Goal: Information Seeking & Learning: Learn about a topic

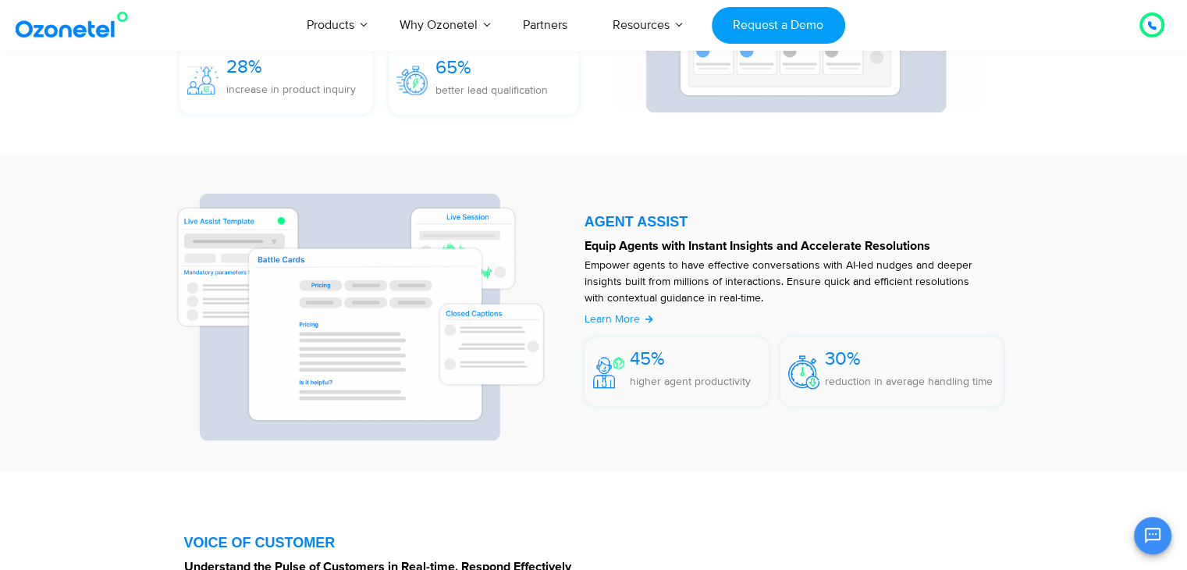
scroll to position [1954, 0]
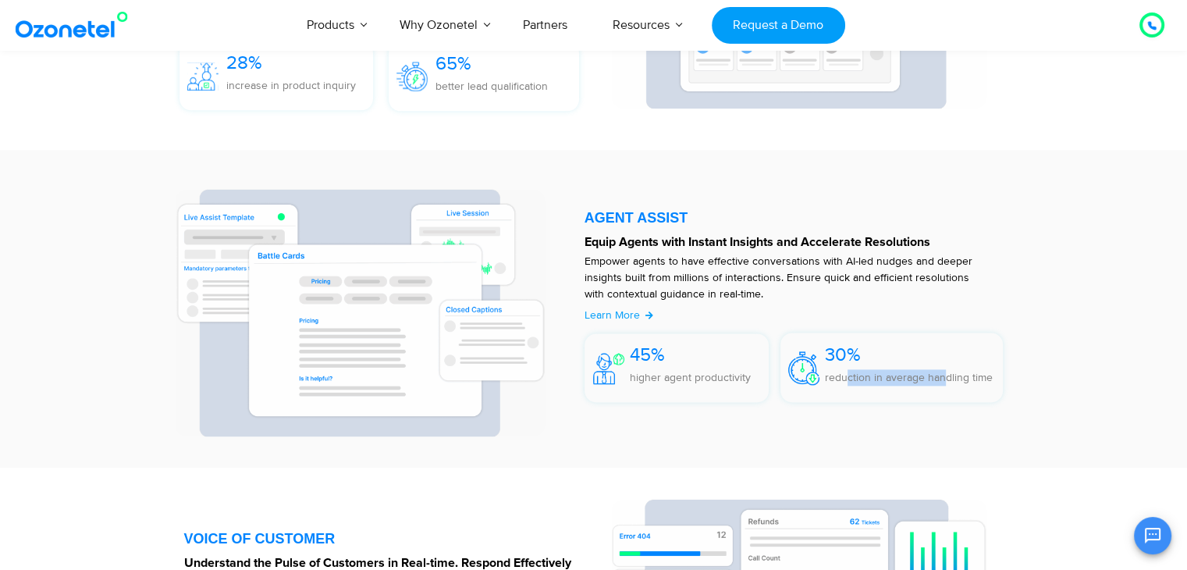
drag, startPoint x: 848, startPoint y: 385, endPoint x: 954, endPoint y: 380, distance: 105.5
click at [954, 380] on p "reduction in average handling time" at bounding box center [909, 377] width 168 height 16
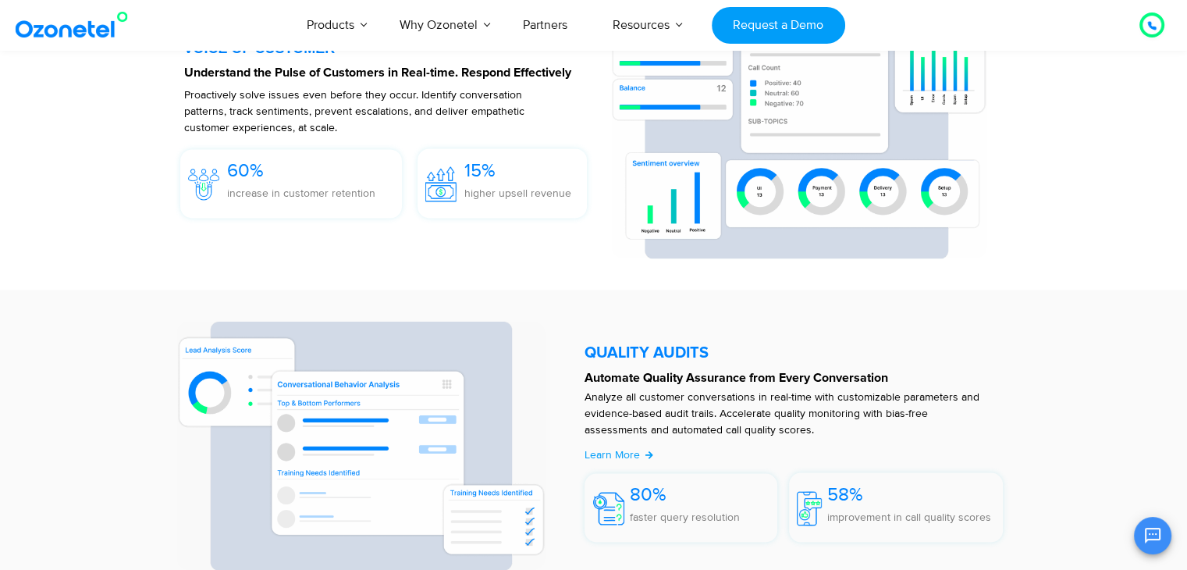
scroll to position [2446, 0]
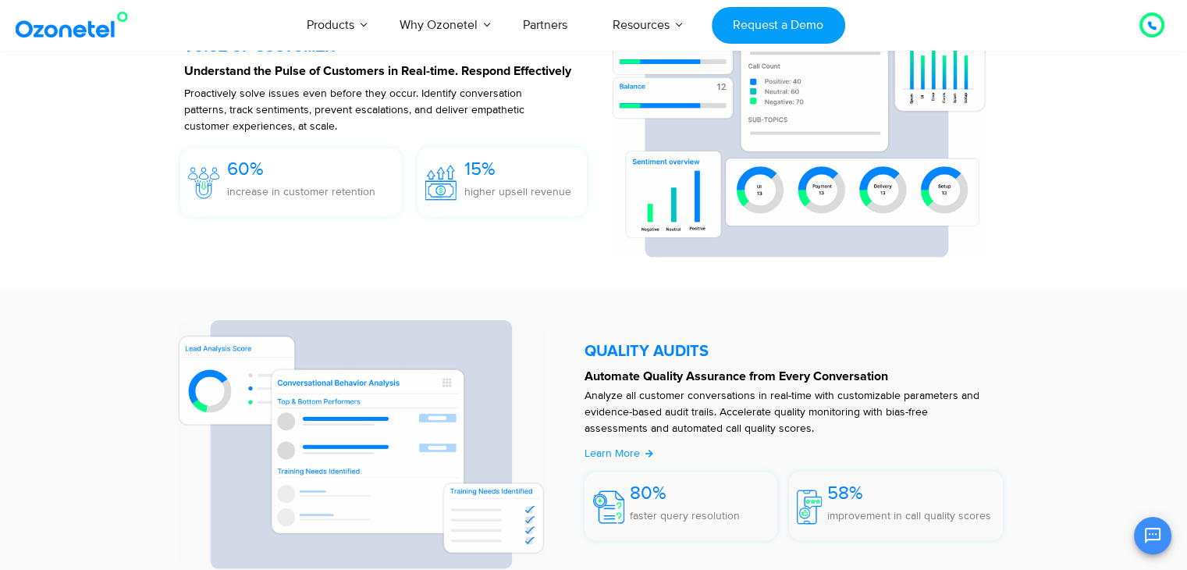
click at [771, 298] on div "QUALITY AUDITS Automate Quality Assurance from Every Conversation Analyze all c…" at bounding box center [594, 444] width 898 height 296
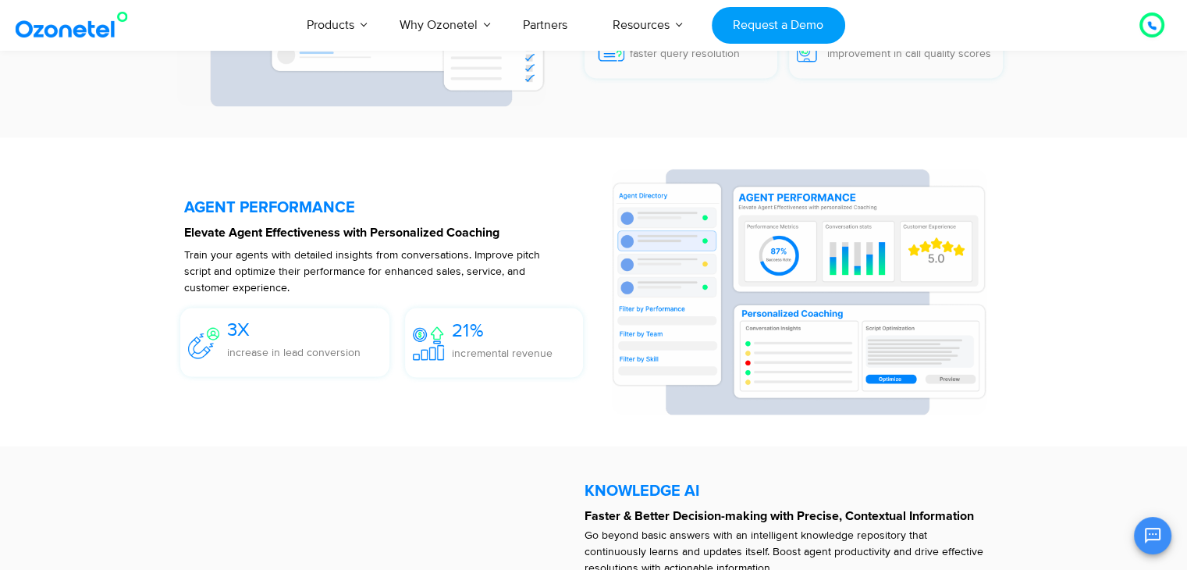
scroll to position [2910, 0]
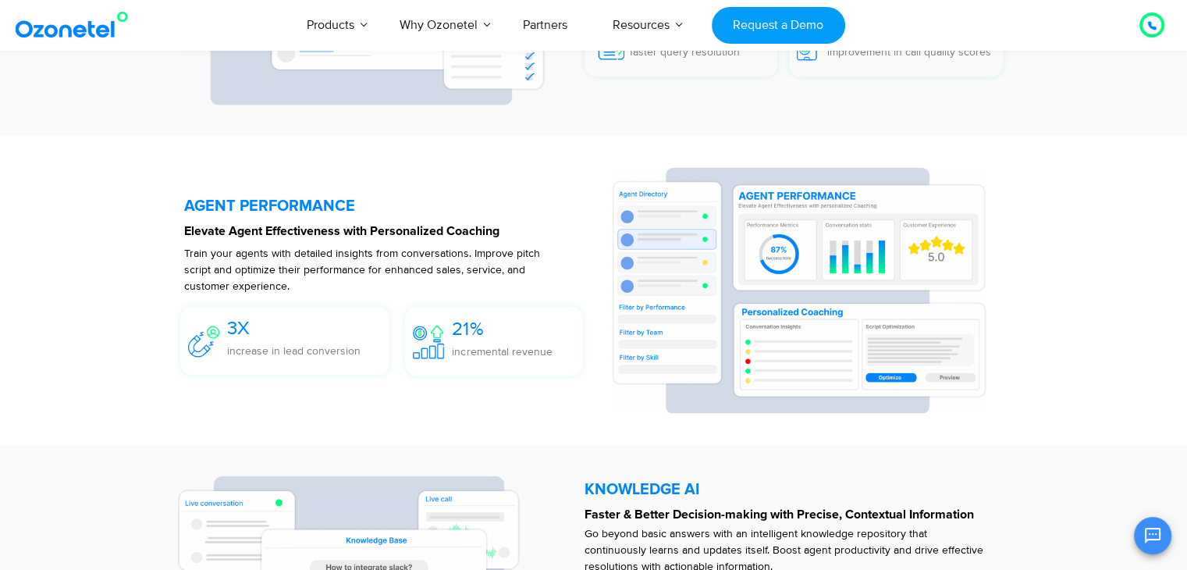
click at [774, 246] on img at bounding box center [799, 290] width 376 height 246
drag, startPoint x: 540, startPoint y: 336, endPoint x: 553, endPoint y: 351, distance: 20.0
click at [553, 351] on div "21% incremental revenue" at bounding box center [498, 344] width 170 height 61
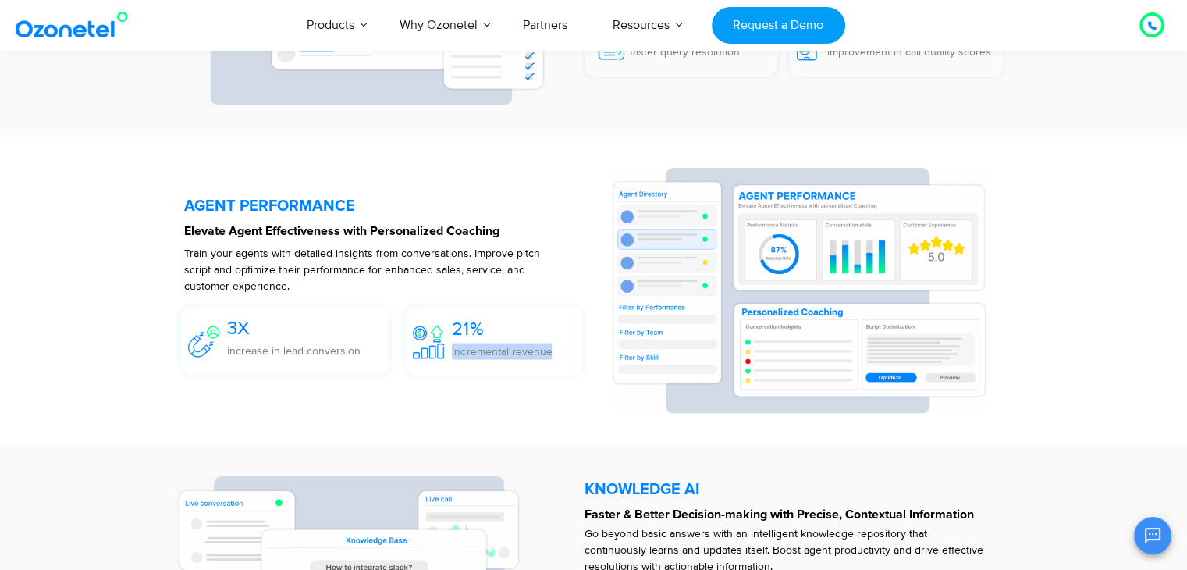
drag, startPoint x: 534, startPoint y: 348, endPoint x: 529, endPoint y: 357, distance: 9.8
click at [529, 357] on p "incremental revenue" at bounding box center [502, 351] width 100 height 16
click at [512, 347] on p "incremental revenue" at bounding box center [502, 351] width 100 height 16
click at [500, 347] on p "incremental revenue" at bounding box center [502, 351] width 100 height 16
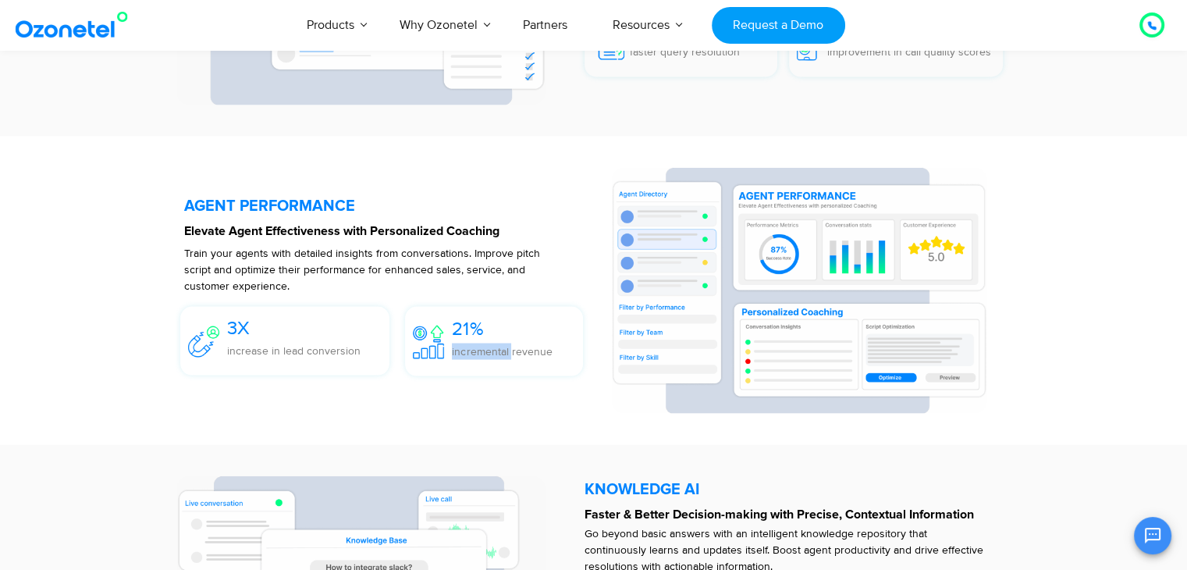
click at [500, 347] on p "incremental revenue" at bounding box center [502, 351] width 100 height 16
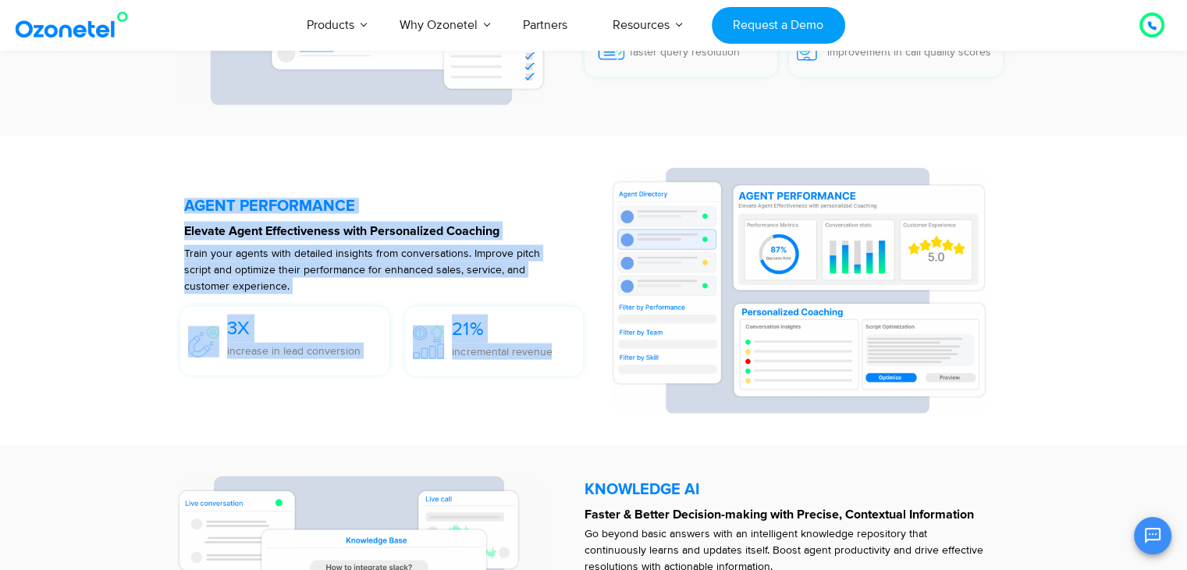
drag, startPoint x: 553, startPoint y: 347, endPoint x: 109, endPoint y: 187, distance: 471.3
click at [109, 187] on div "AGENT PERFORMANCE Elevate Agent Effectiveness with Personalized Coaching Train …" at bounding box center [594, 290] width 976 height 293
click at [301, 257] on p "Train your agents with detailed insights from conversations. Improve pitch scri…" at bounding box center [362, 268] width 357 height 49
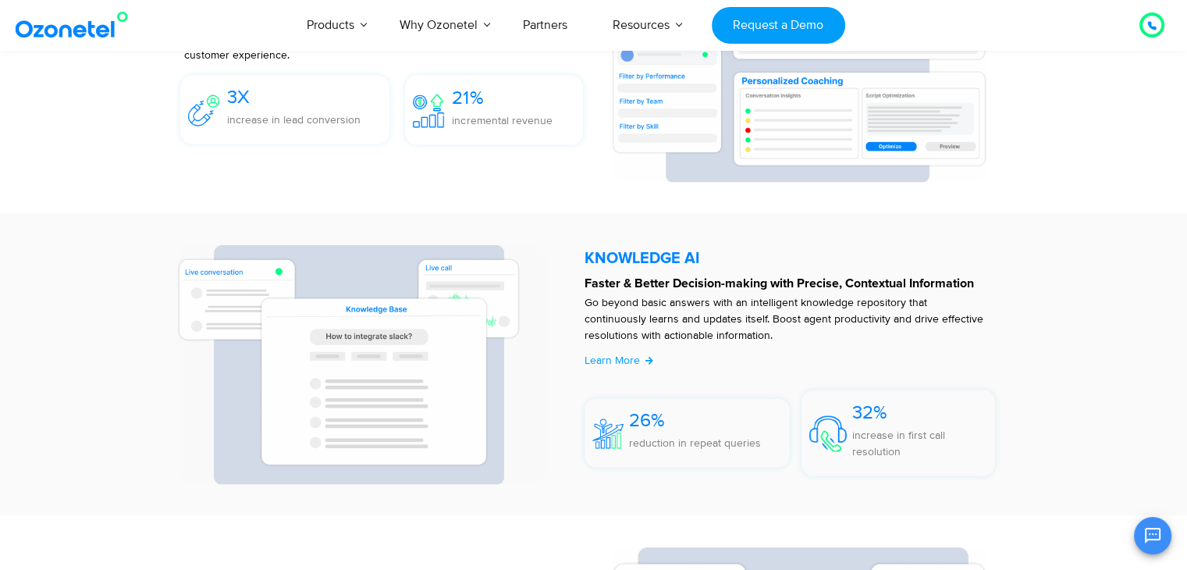
scroll to position [3141, 0]
click at [611, 361] on span "Learn More" at bounding box center [612, 359] width 55 height 13
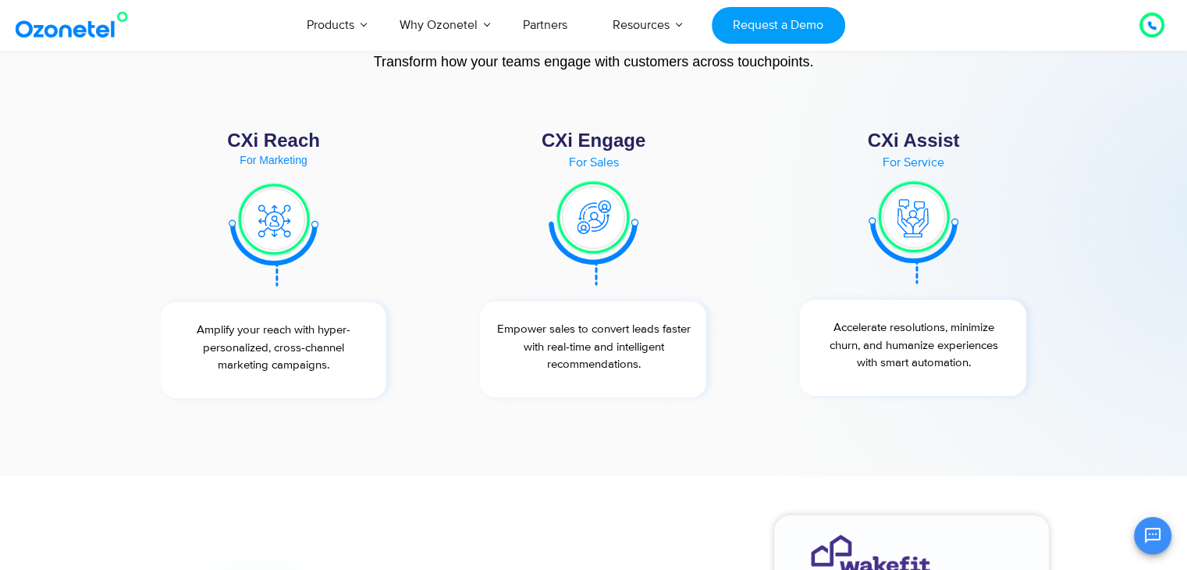
scroll to position [5788, 0]
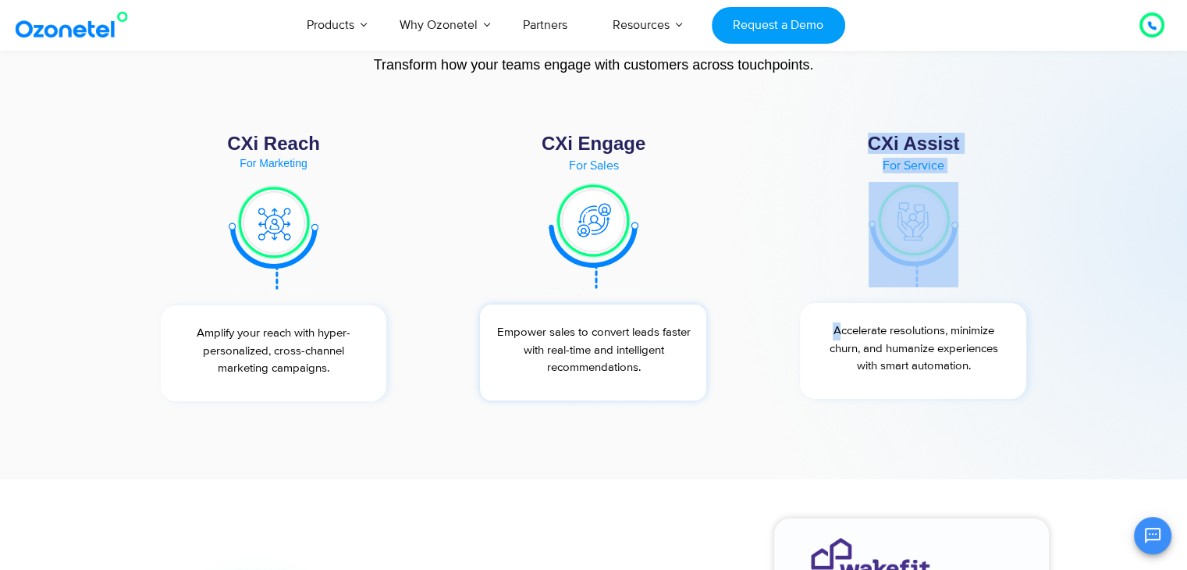
drag, startPoint x: 837, startPoint y: 316, endPoint x: 701, endPoint y: 392, distance: 155.5
click at [701, 392] on div "CXi Reach For Marketing Amplify your reach with hyper-personalized, cross-chann…" at bounding box center [594, 267] width 960 height 283
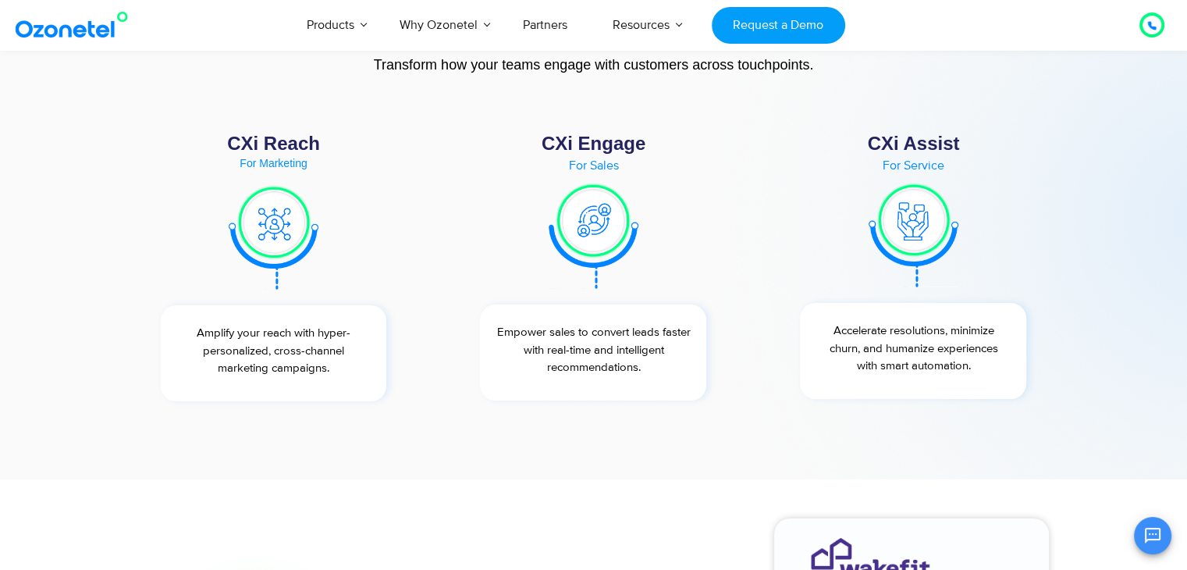
click at [753, 368] on div "CXi Assist For Service Accelerate resolutions, minimize churn, and humanize exp…" at bounding box center [913, 267] width 320 height 283
click at [924, 167] on div "For Service" at bounding box center [913, 165] width 258 height 12
click at [880, 148] on div "CXi Assist" at bounding box center [913, 143] width 258 height 19
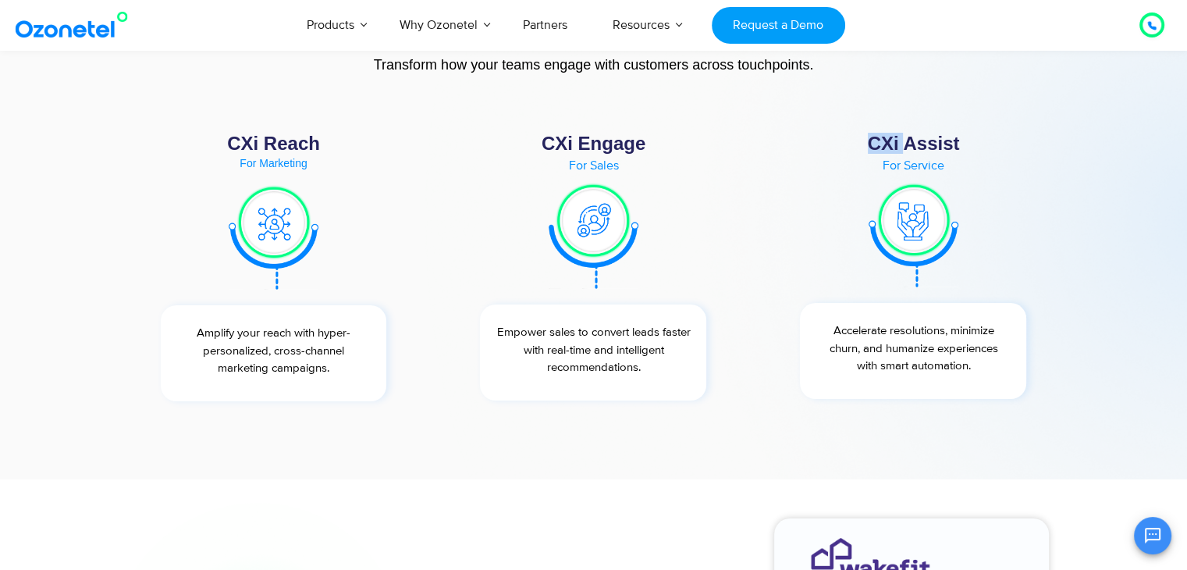
click at [880, 148] on div "CXi Assist" at bounding box center [913, 143] width 258 height 19
click at [53, 22] on img at bounding box center [75, 25] width 126 height 28
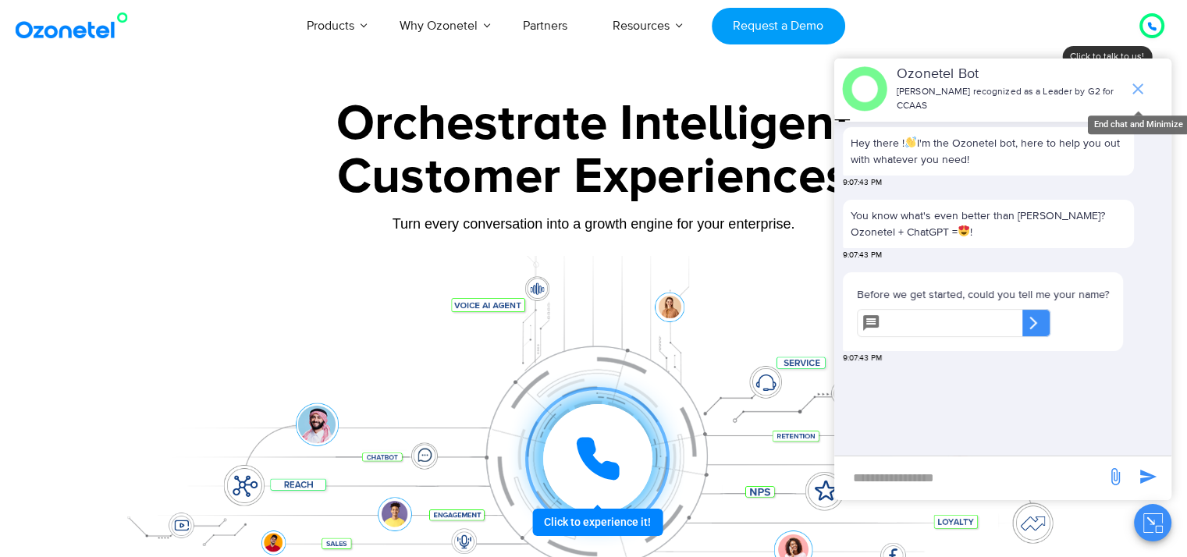
click at [1144, 73] on span "end chat or minimize" at bounding box center [1137, 88] width 31 height 31
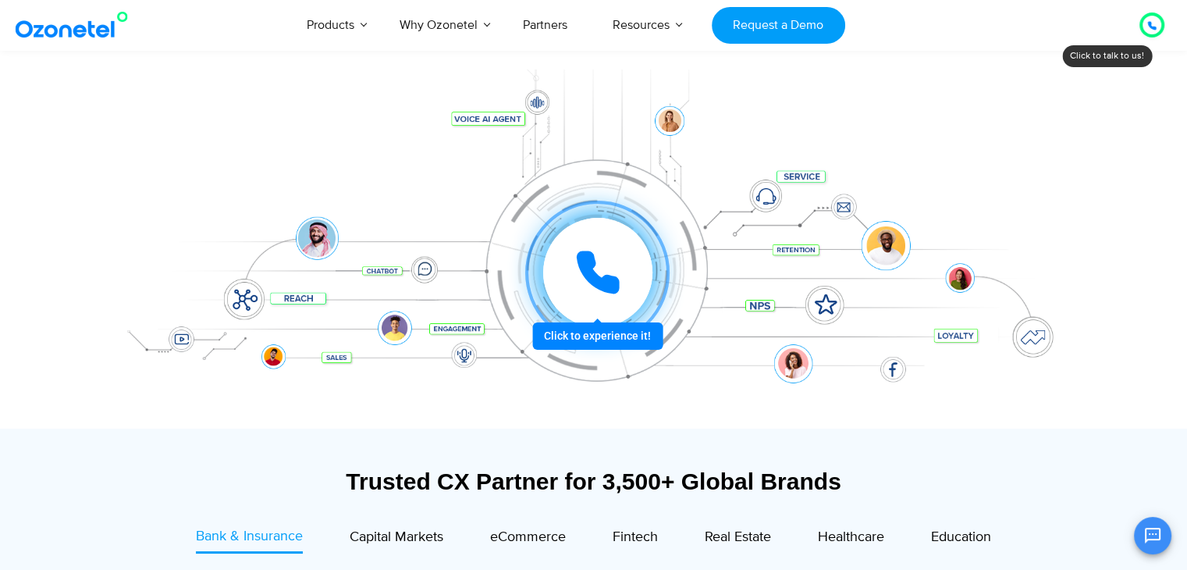
scroll to position [187, 0]
click at [336, 238] on div "Click to experience it! Call in progress... 1 2 3 4 5 6 7 8 9 # 0" at bounding box center [598, 240] width 968 height 62
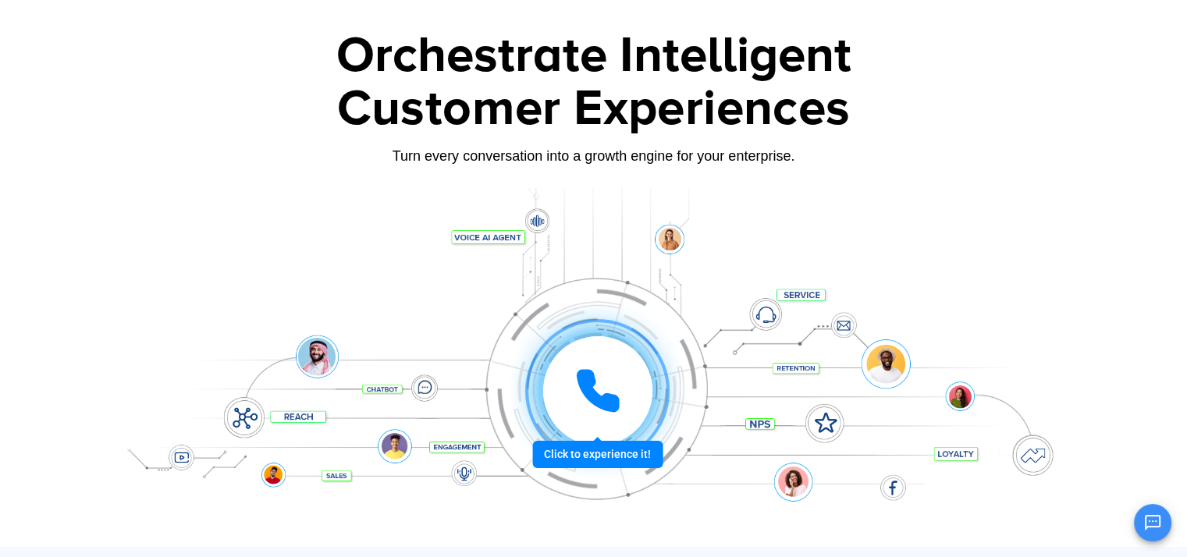
scroll to position [0, 0]
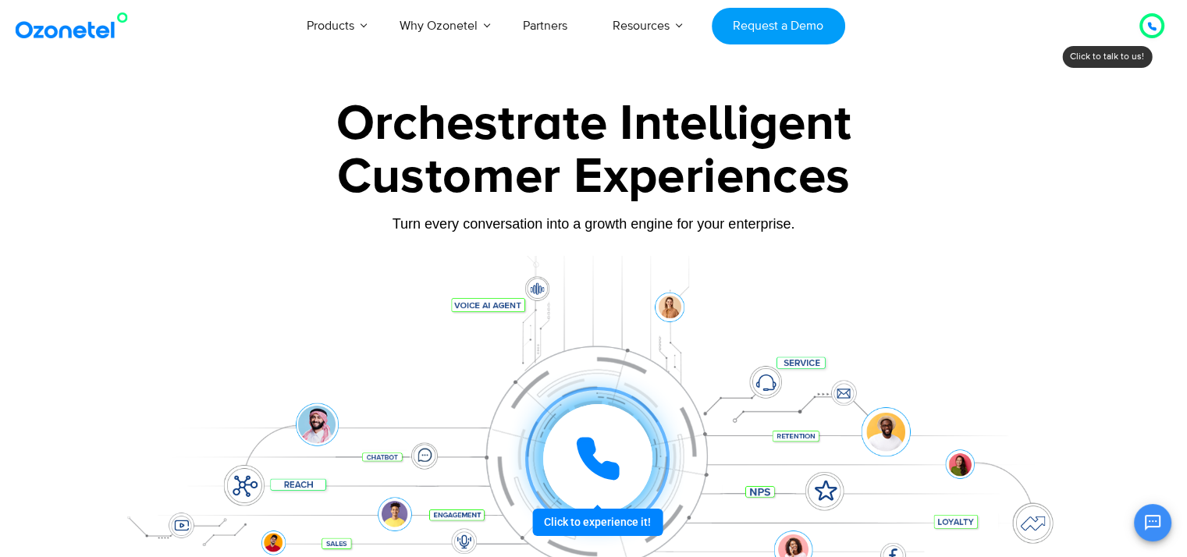
click at [488, 116] on div "Orchestrate Intelligent" at bounding box center [594, 124] width 976 height 50
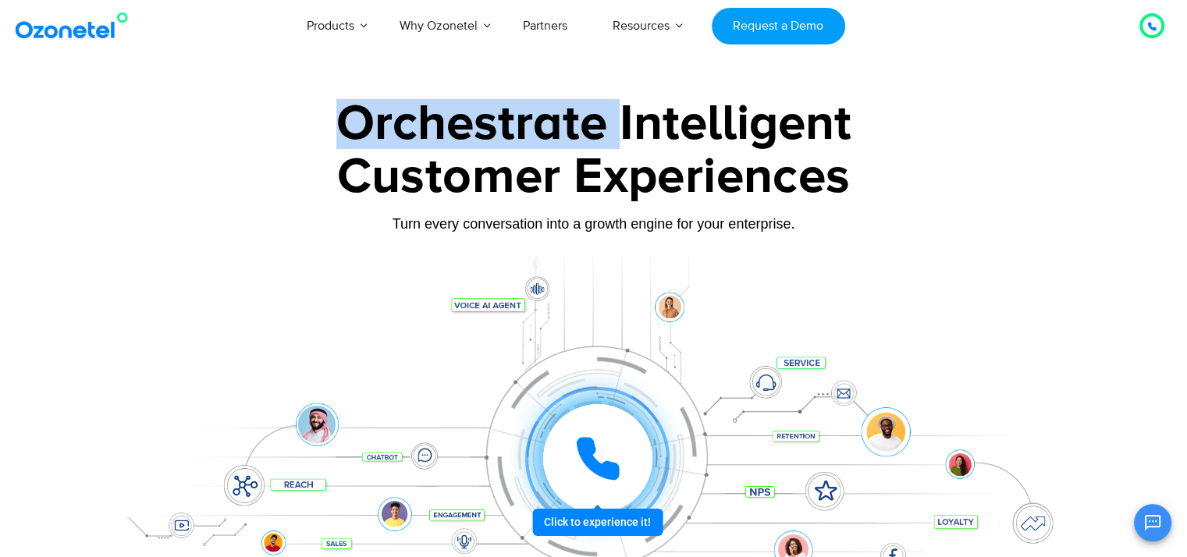
click at [488, 116] on div "Orchestrate Intelligent" at bounding box center [594, 124] width 976 height 50
click at [550, 17] on link "Partners" at bounding box center [545, 26] width 90 height 52
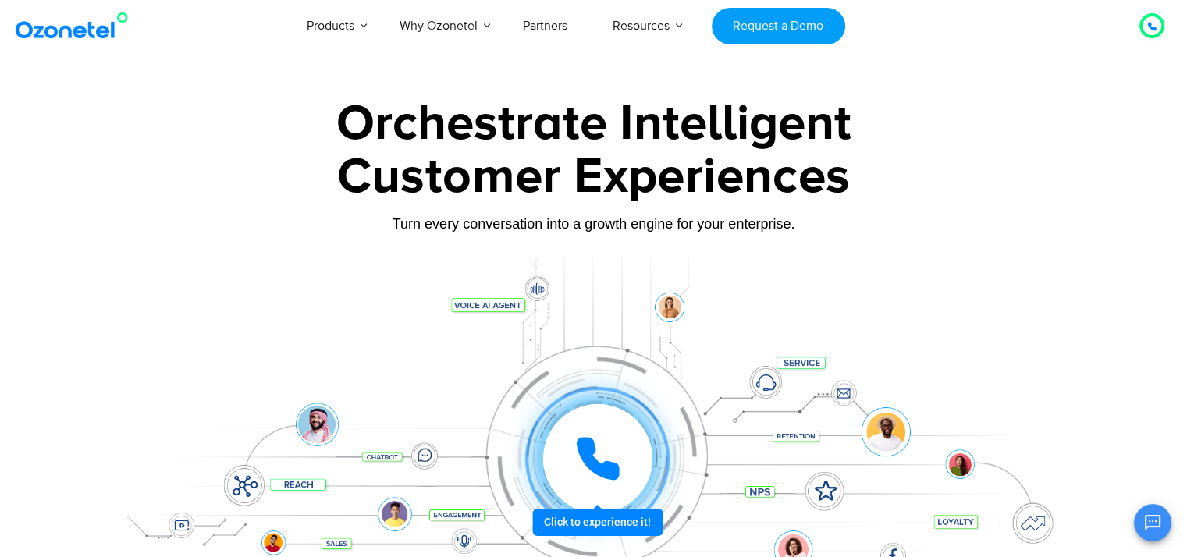
click at [688, 117] on div "Orchestrate Intelligent" at bounding box center [594, 124] width 976 height 50
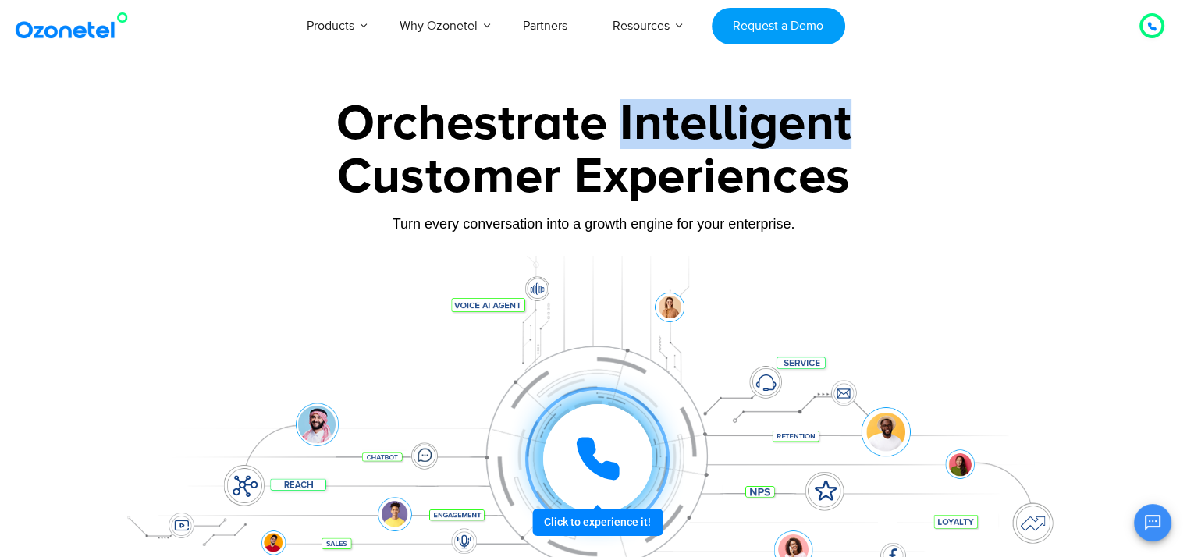
click at [688, 117] on div "Orchestrate Intelligent" at bounding box center [594, 124] width 976 height 50
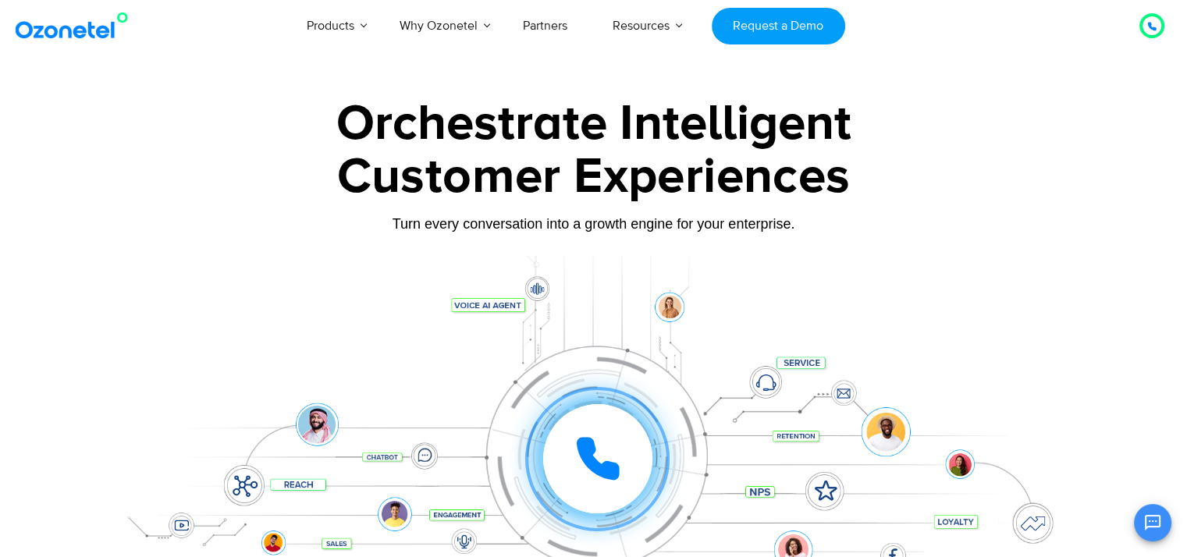
click at [646, 199] on div "Customer Experiences" at bounding box center [594, 177] width 976 height 75
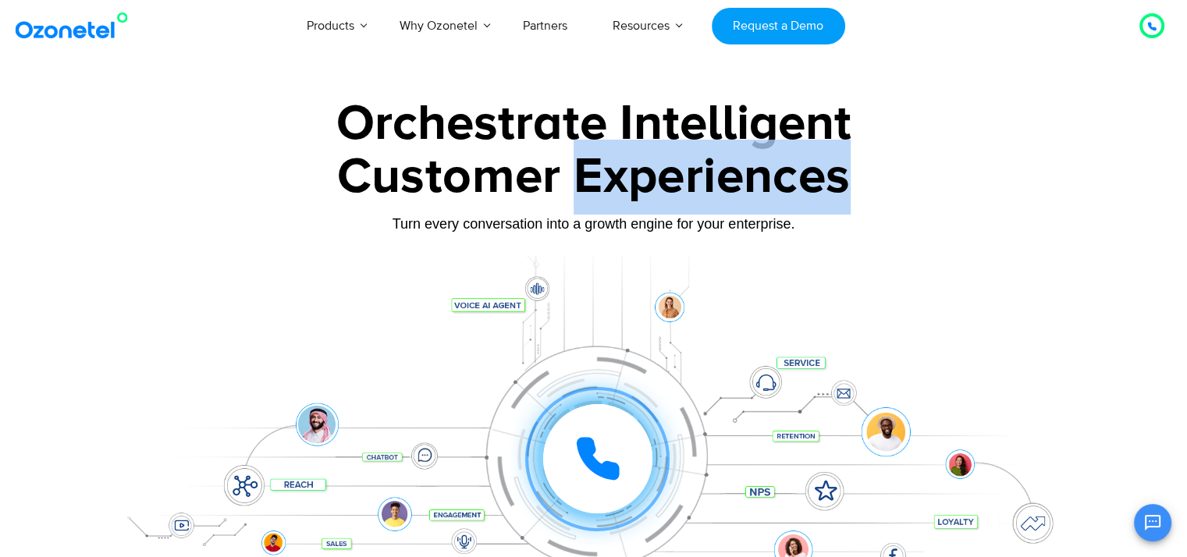
click at [646, 199] on div "Customer Experiences" at bounding box center [594, 177] width 976 height 75
click at [635, 212] on div "Customer Experiences" at bounding box center [594, 177] width 976 height 75
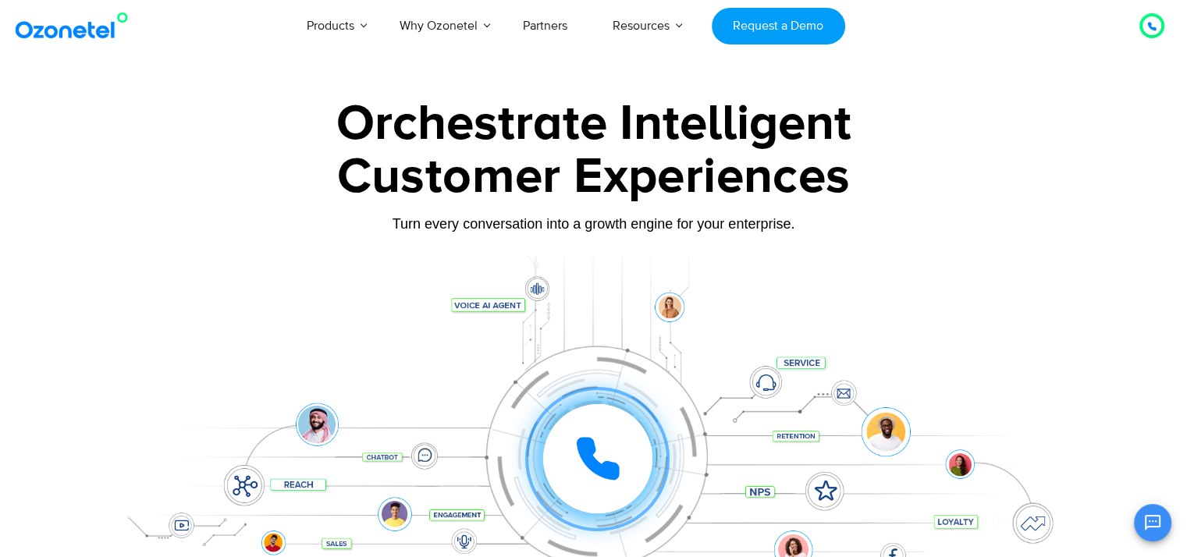
click at [606, 239] on div "Turn every conversation into a growth engine for your enterprise." at bounding box center [594, 235] width 976 height 9
click at [818, 235] on div "Turn every conversation into a growth engine for your enterprise." at bounding box center [594, 235] width 976 height 9
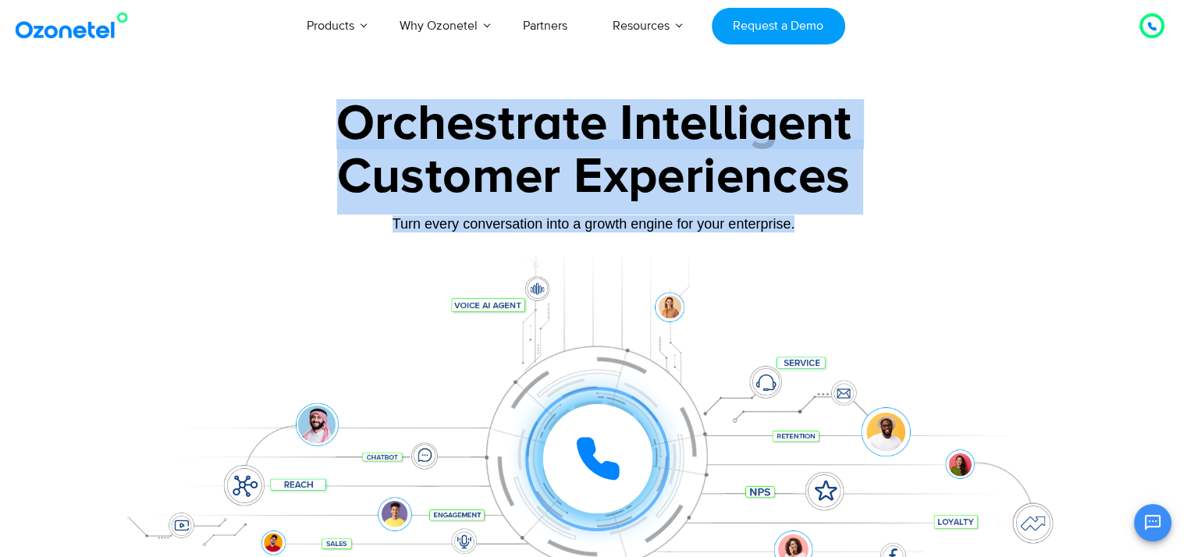
drag, startPoint x: 818, startPoint y: 235, endPoint x: 342, endPoint y: 118, distance: 490.3
click at [342, 118] on div "Orchestrate Intelligent Customer Experiences Turn every conversation into a gro…" at bounding box center [594, 357] width 976 height 516
click at [928, 186] on div "Customer Experiences" at bounding box center [594, 177] width 976 height 75
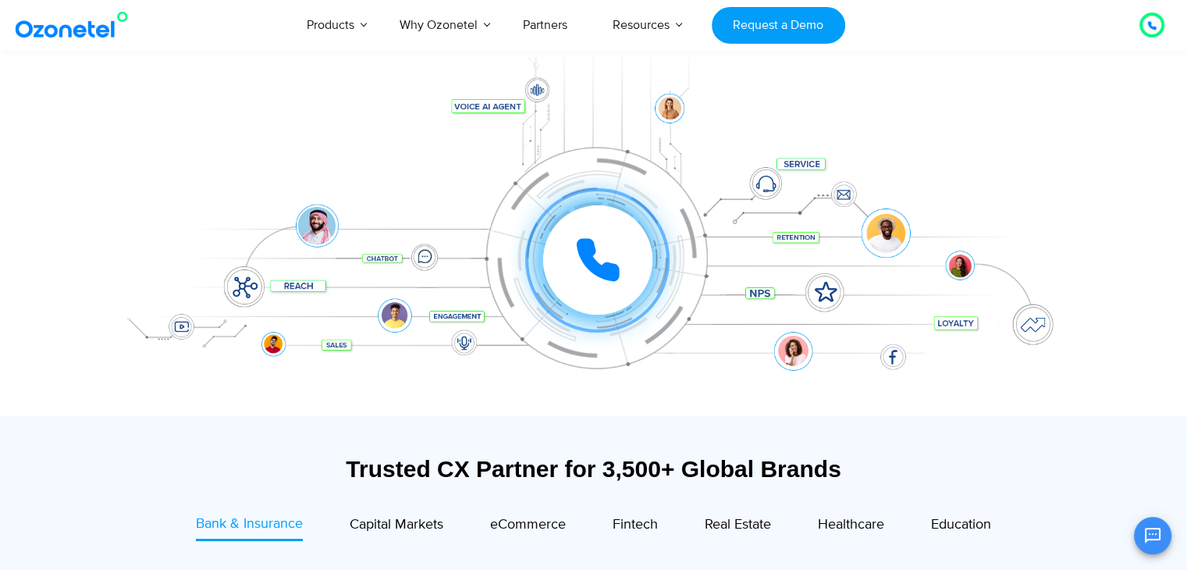
scroll to position [208, 0]
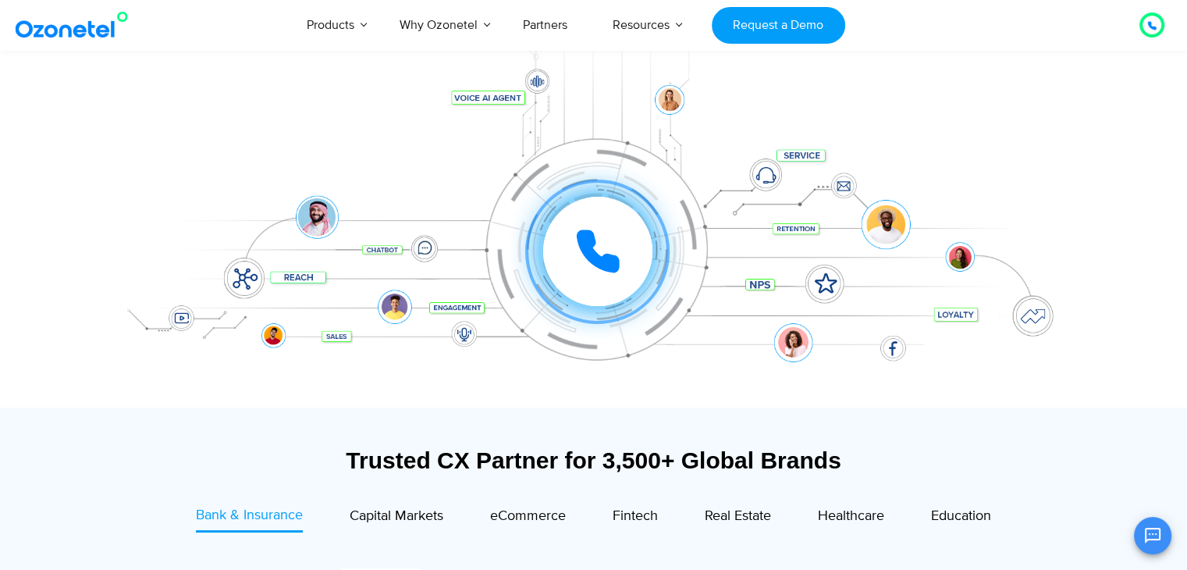
click at [568, 260] on div at bounding box center [597, 251] width 109 height 109
drag, startPoint x: 631, startPoint y: 353, endPoint x: 1139, endPoint y: 371, distance: 508.4
click at [1139, 371] on section "Orchestrate Intelligent Customer Experiences Turn every conversation into a gro…" at bounding box center [593, 142] width 1187 height 532
click at [1139, 371] on div at bounding box center [593, 142] width 1187 height 532
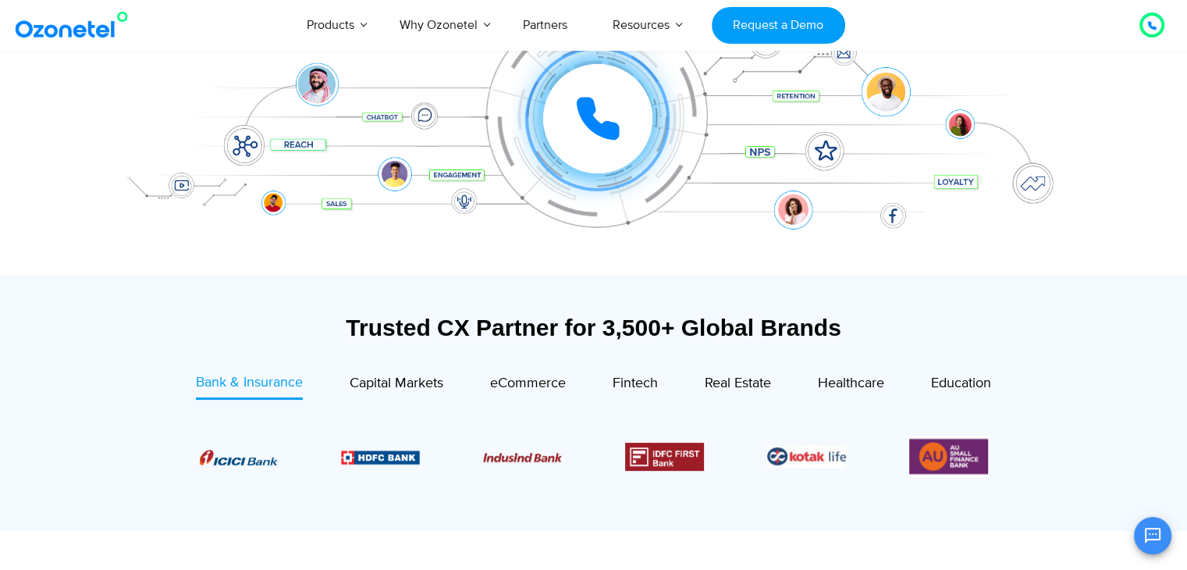
scroll to position [340, 0]
click at [955, 184] on div "Click to experience it! Call ended 1 2 3 4 5 6 7 8 9 # 0" at bounding box center [594, 87] width 976 height 265
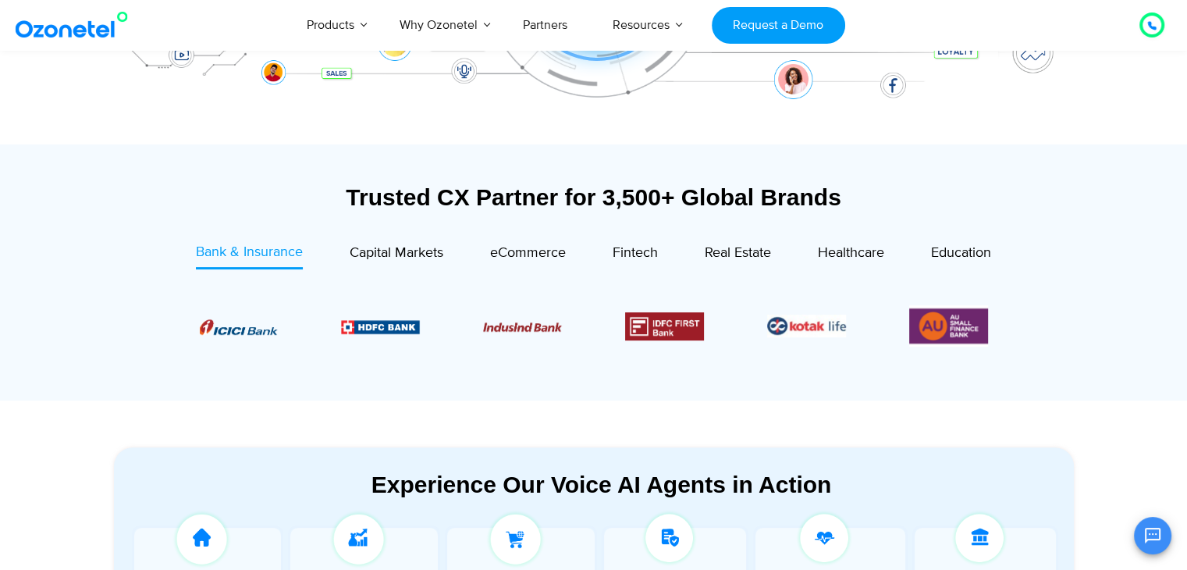
scroll to position [473, 0]
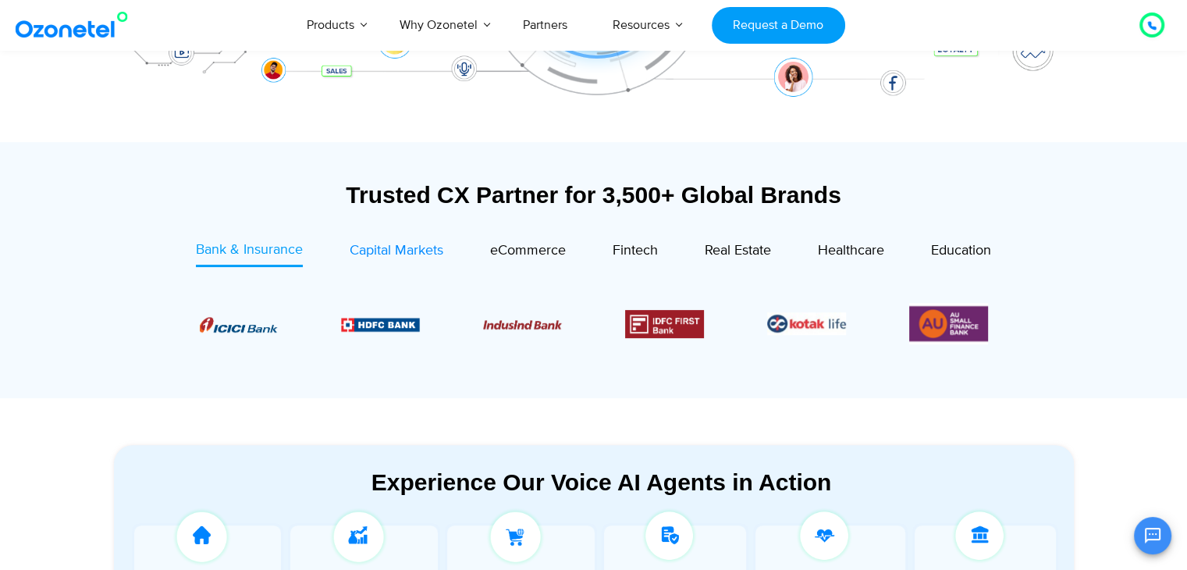
click at [412, 257] on span "Capital Markets" at bounding box center [397, 250] width 94 height 17
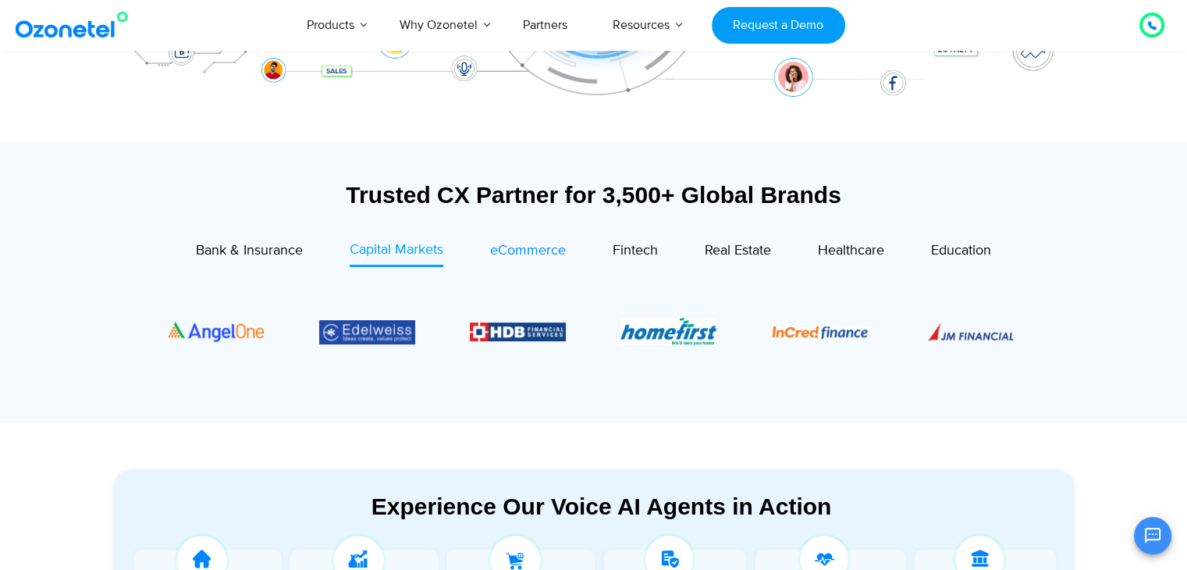
click at [534, 252] on span "eCommerce" at bounding box center [528, 250] width 76 height 17
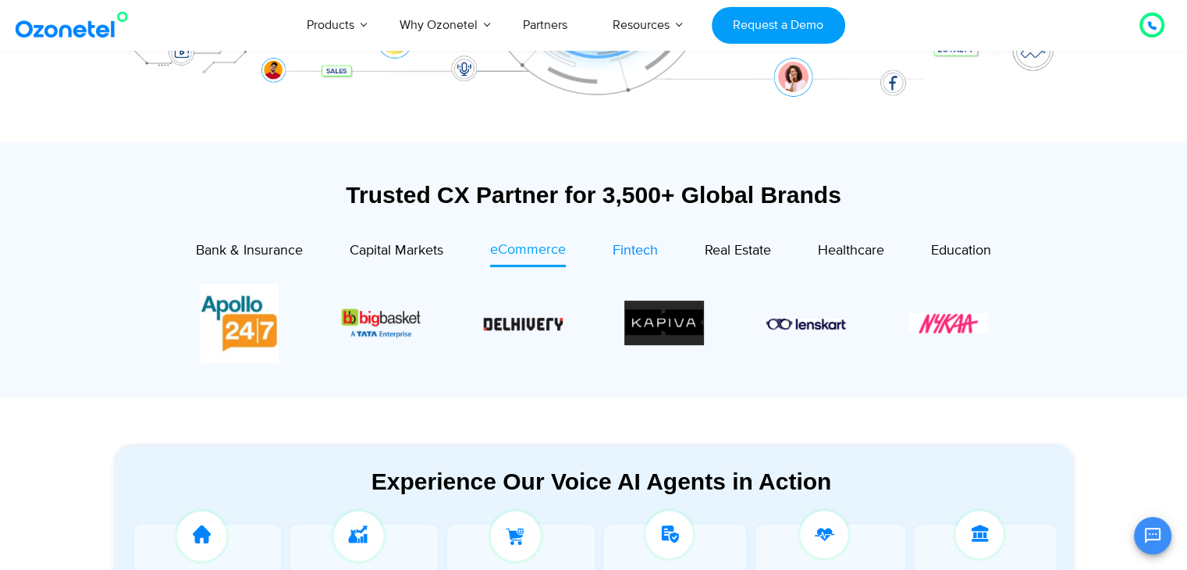
click at [646, 247] on span "Fintech" at bounding box center [635, 250] width 45 height 17
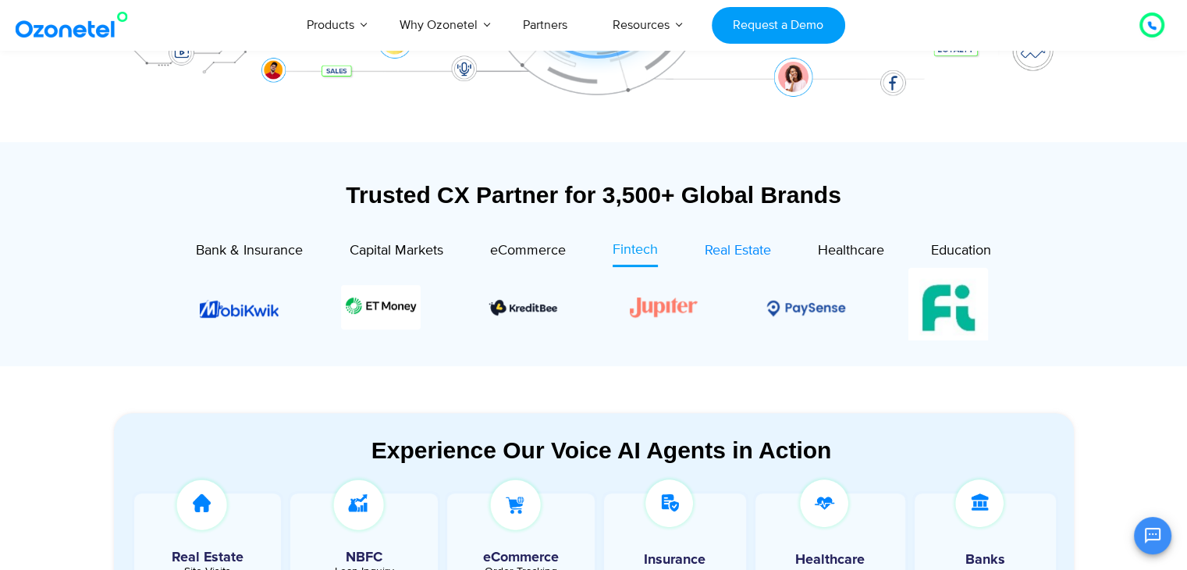
click at [719, 244] on span "Real Estate" at bounding box center [738, 250] width 66 height 17
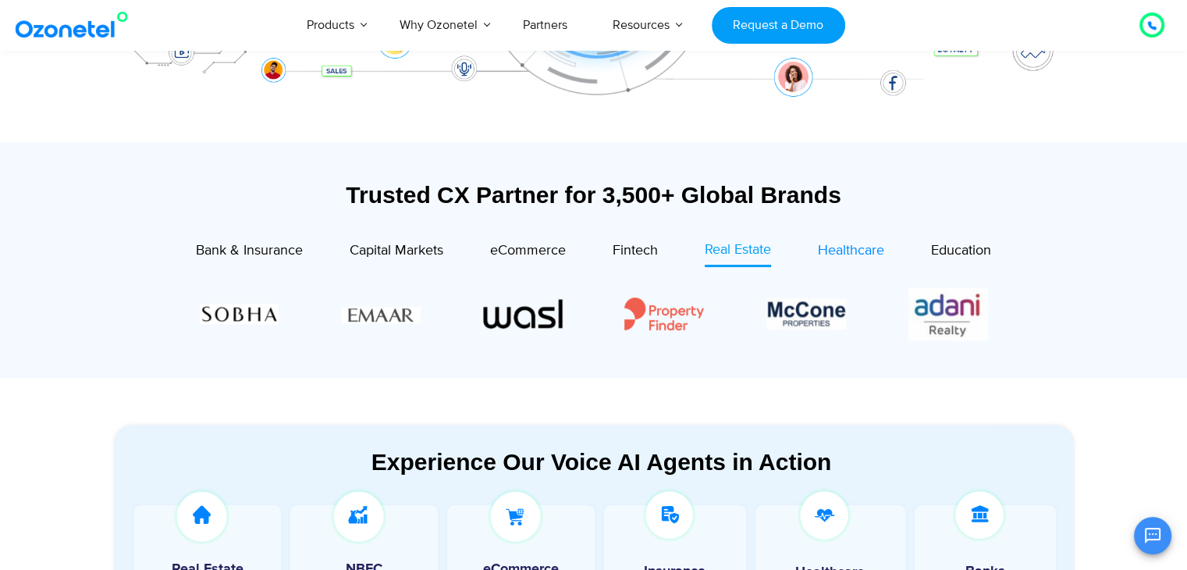
click at [837, 243] on span "Healthcare" at bounding box center [851, 250] width 66 height 17
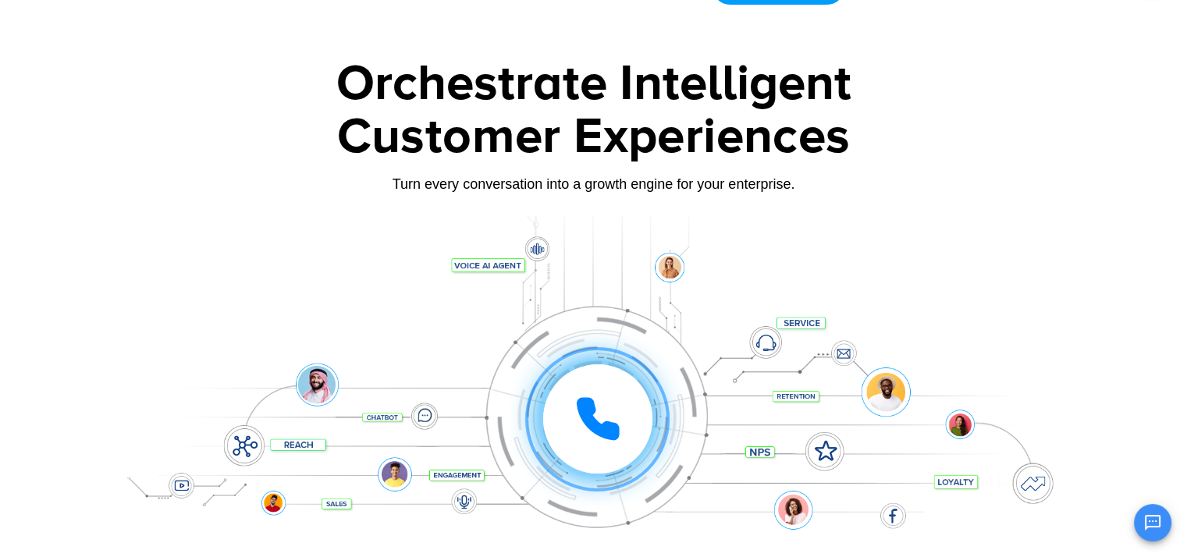
scroll to position [0, 0]
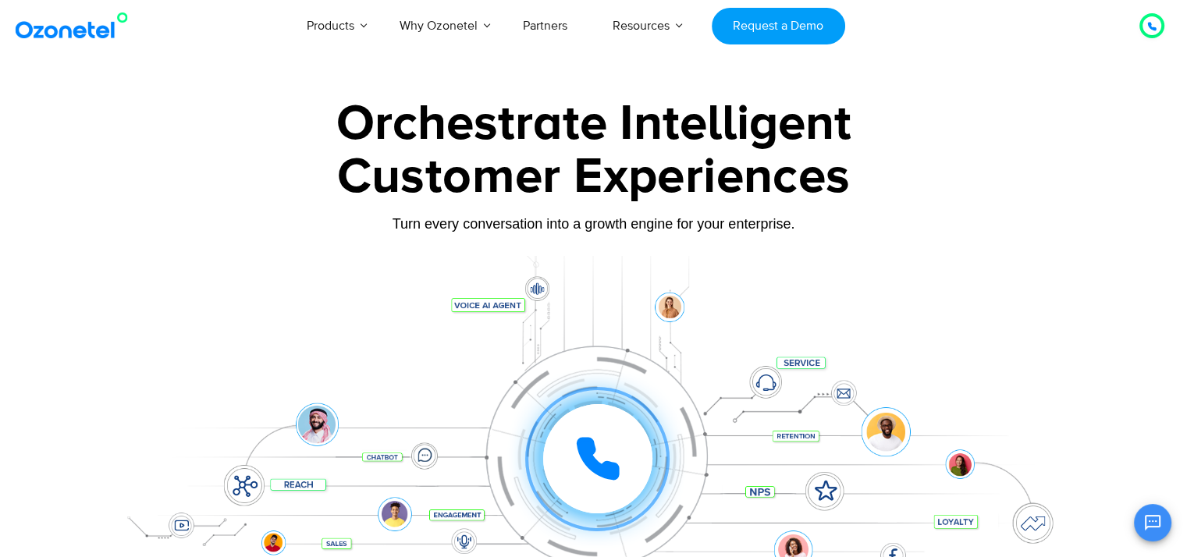
click at [61, 167] on div at bounding box center [593, 350] width 1187 height 532
